Goal: Information Seeking & Learning: Learn about a topic

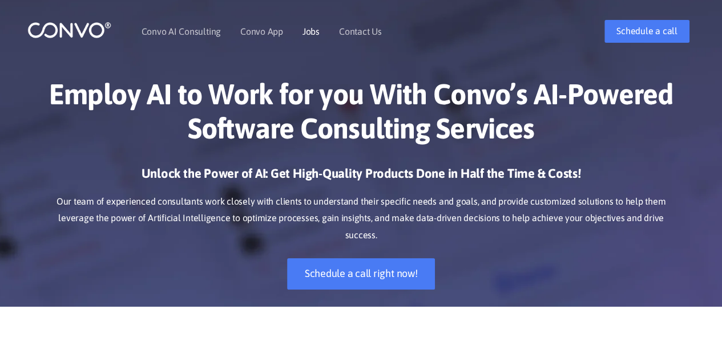
click at [308, 34] on link "Jobs" at bounding box center [310, 31] width 17 height 9
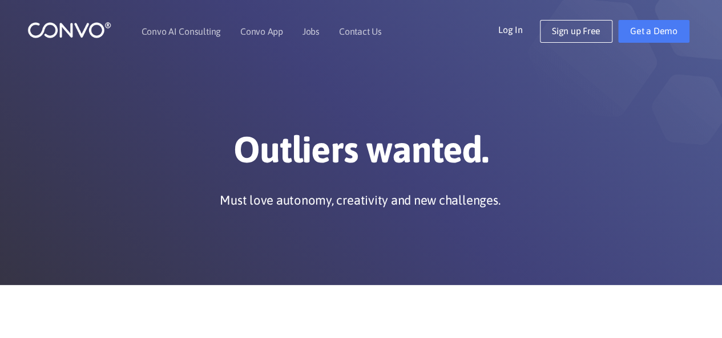
click at [163, 153] on h1 "Outliers wanted." at bounding box center [360, 154] width 633 height 52
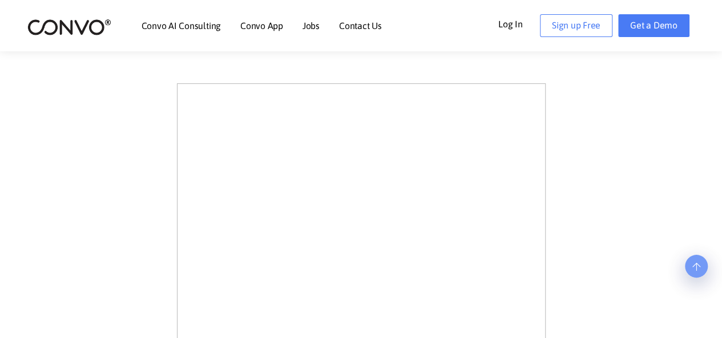
scroll to position [319, 0]
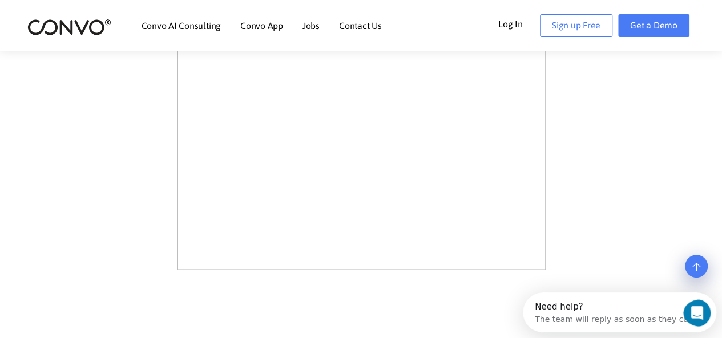
scroll to position [844, 0]
